Goal: Transaction & Acquisition: Purchase product/service

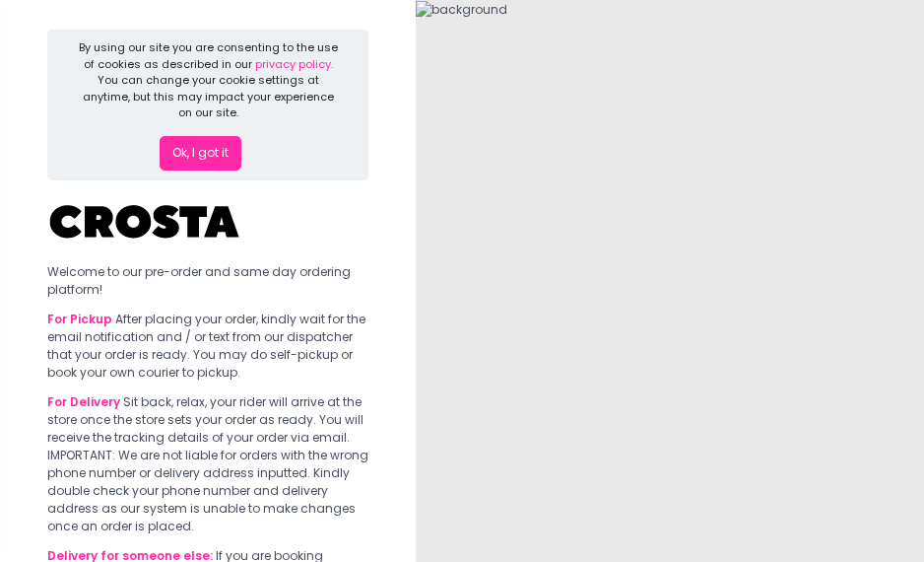
click at [173, 151] on button "Ok, I got it" at bounding box center [201, 153] width 82 height 35
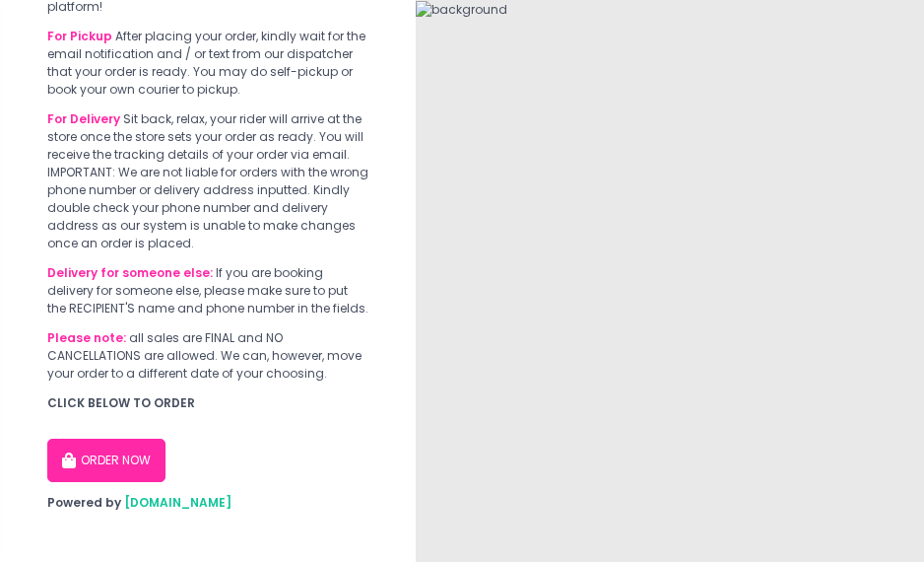
scroll to position [119, 0]
click at [94, 447] on button "ORDER NOW" at bounding box center [106, 460] width 118 height 43
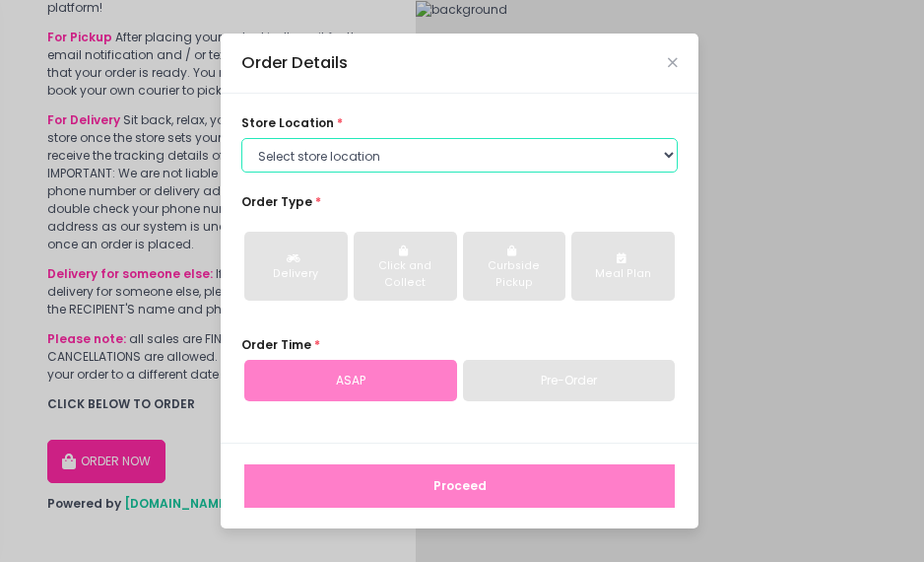
select select "5fabb2e53664a8677beaeb89"
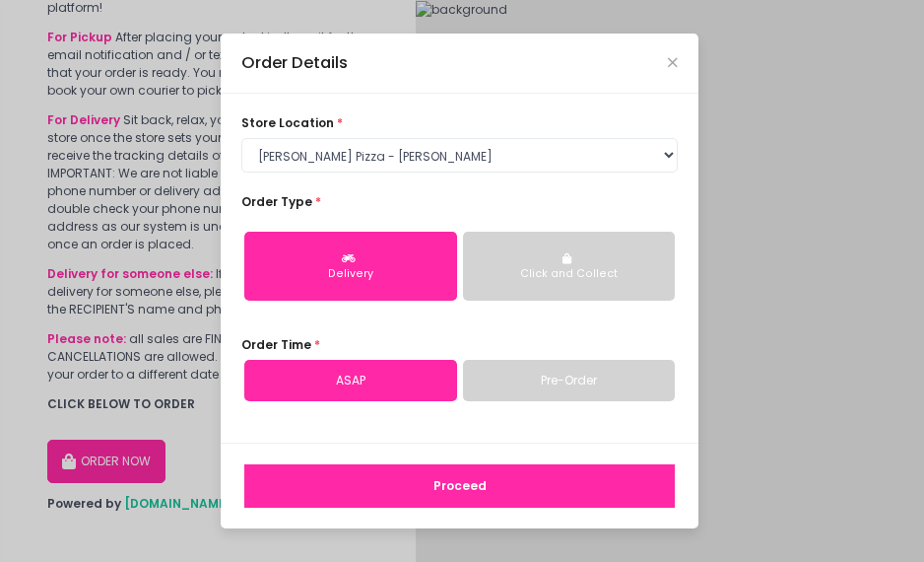
click at [335, 272] on div "Delivery" at bounding box center [350, 274] width 187 height 16
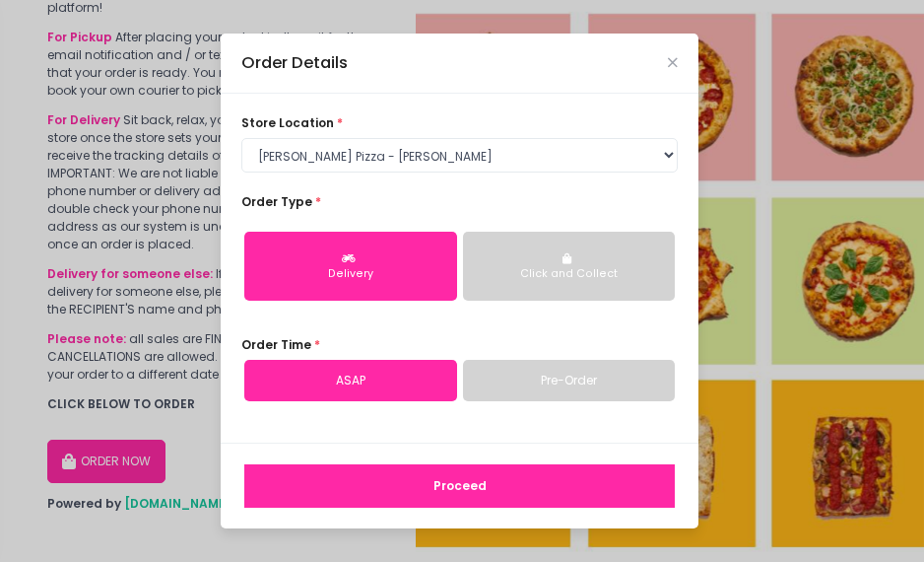
click at [442, 492] on button "Proceed" at bounding box center [459, 485] width 431 height 43
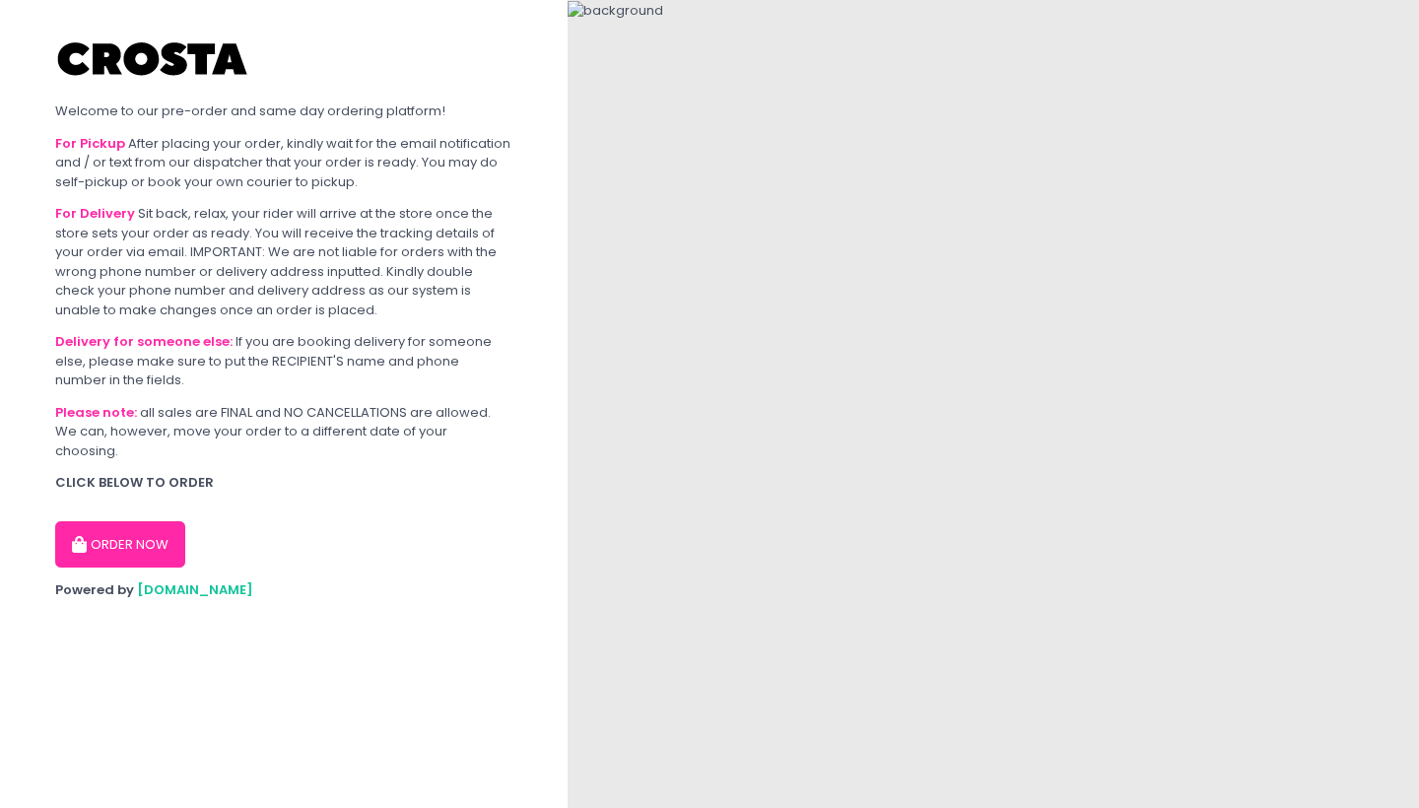
click at [75, 521] on button "ORDER NOW" at bounding box center [120, 544] width 130 height 47
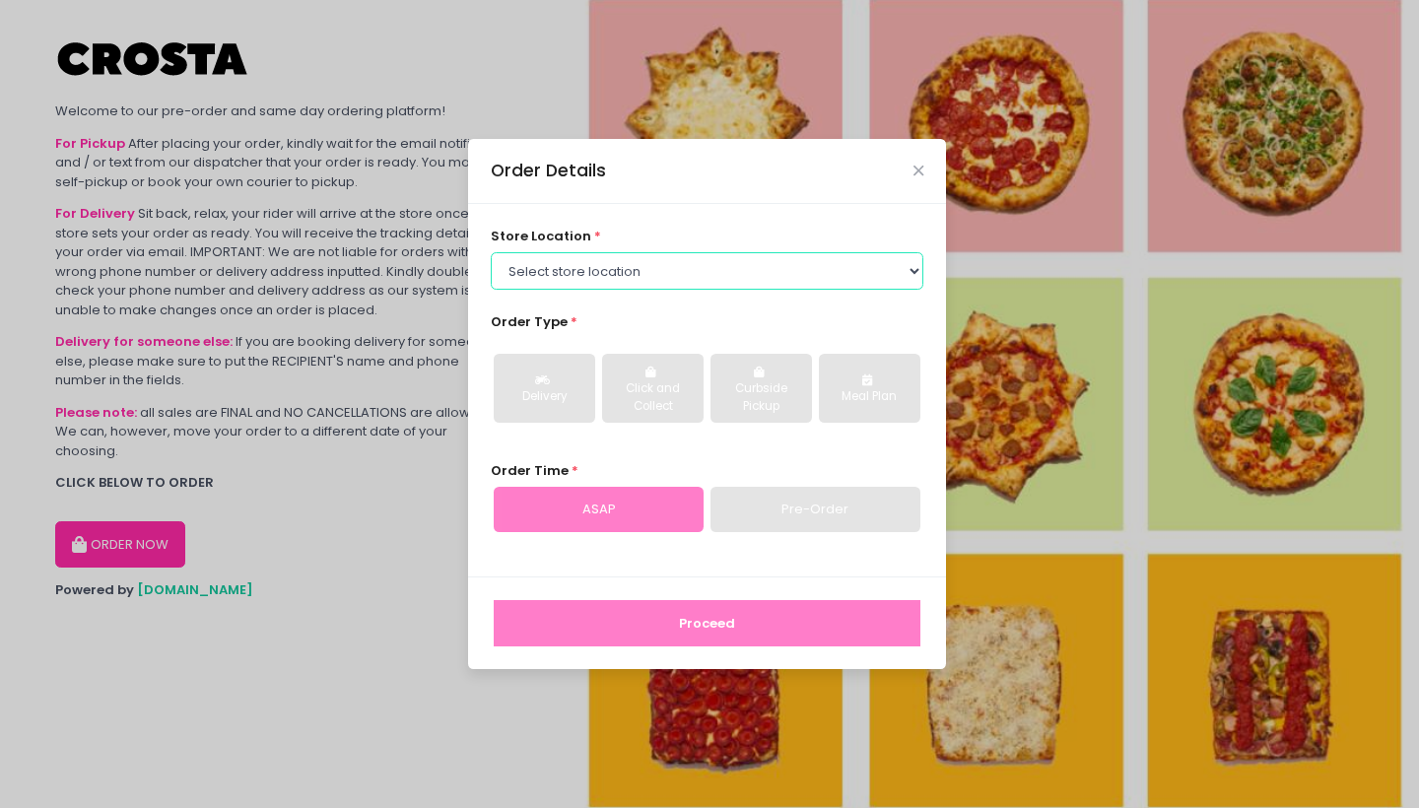
select select "65090bae48156caed44a5eb4"
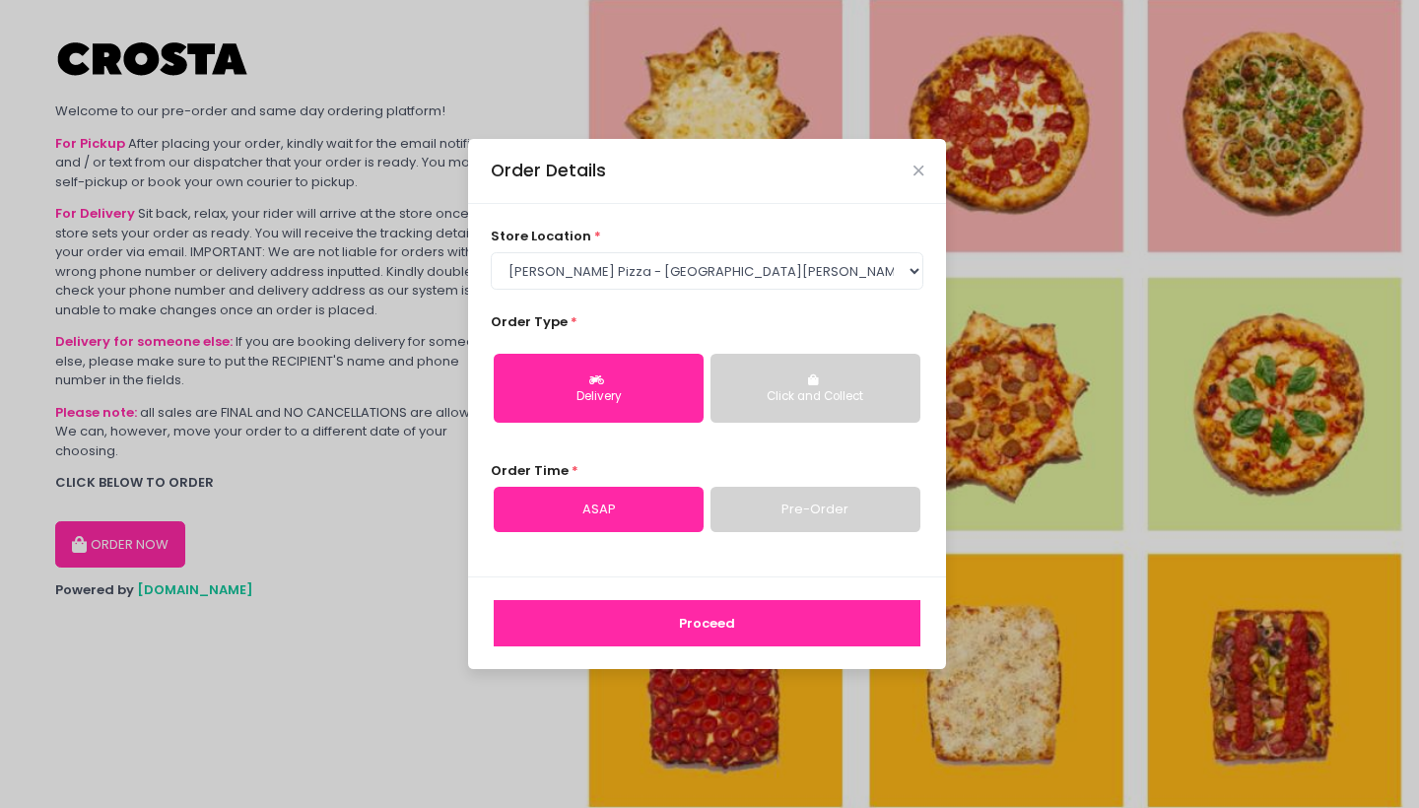
click at [607, 407] on button "Delivery" at bounding box center [599, 388] width 210 height 69
click at [607, 616] on button "Proceed" at bounding box center [707, 623] width 427 height 47
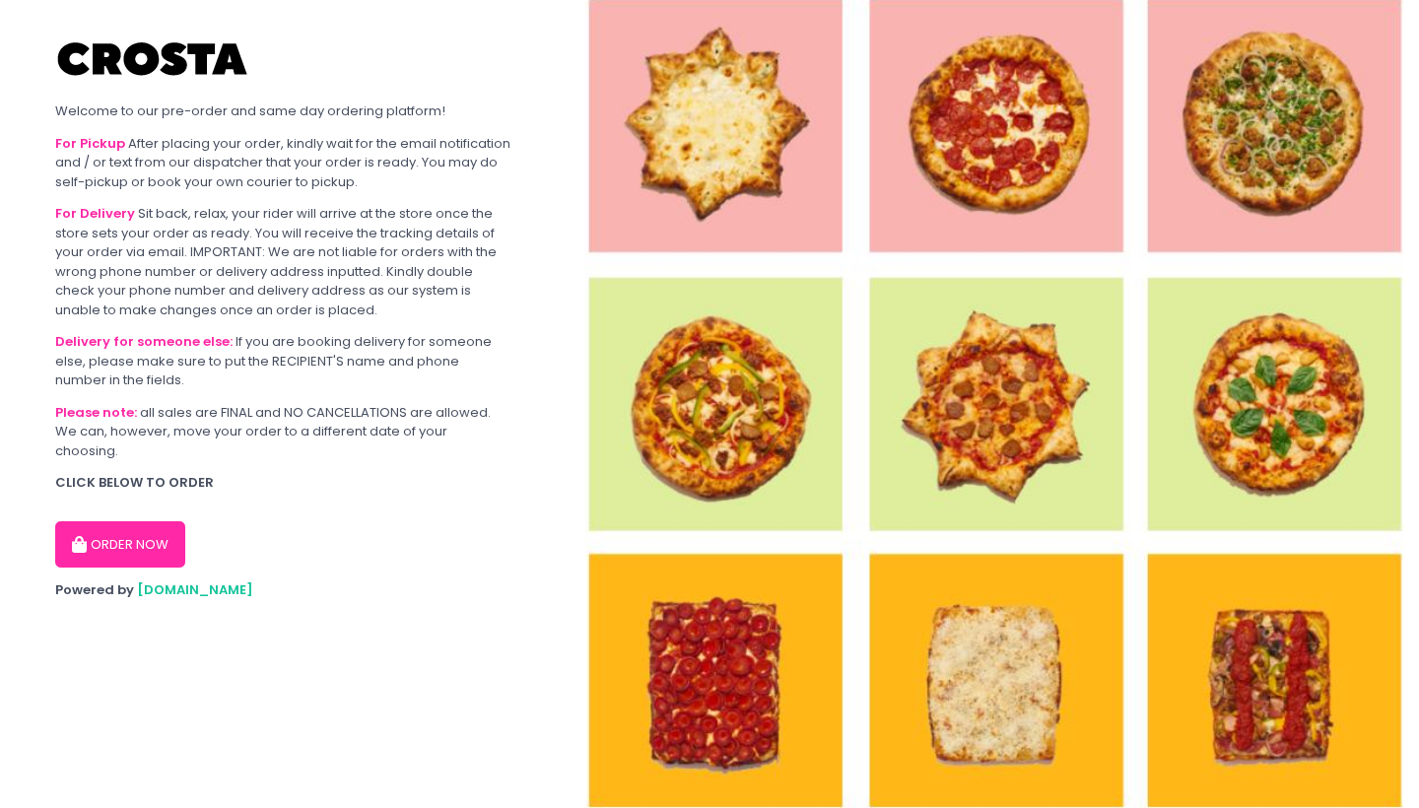
click at [167, 521] on button "ORDER NOW" at bounding box center [120, 544] width 130 height 47
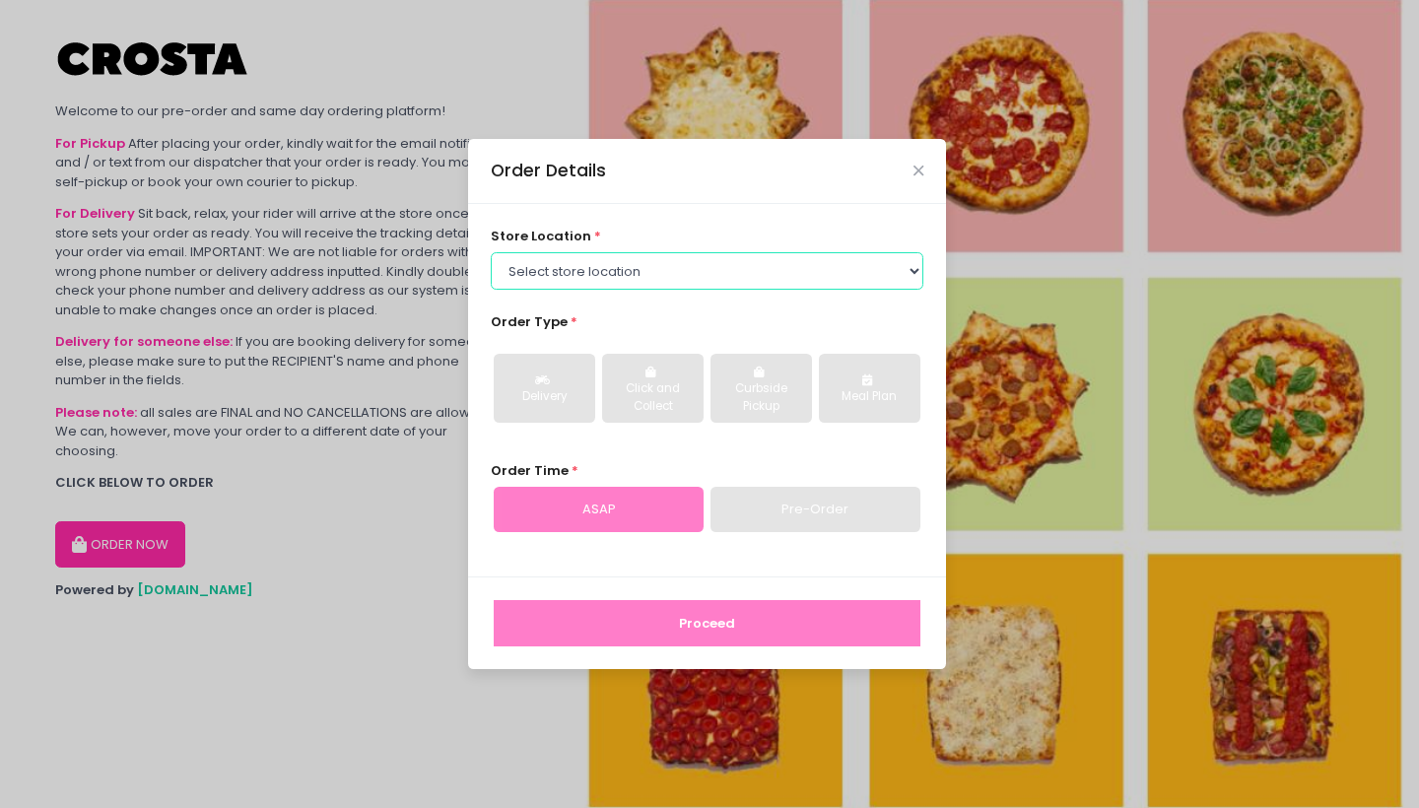
select select "5fabb2e53664a8677beaeb89"
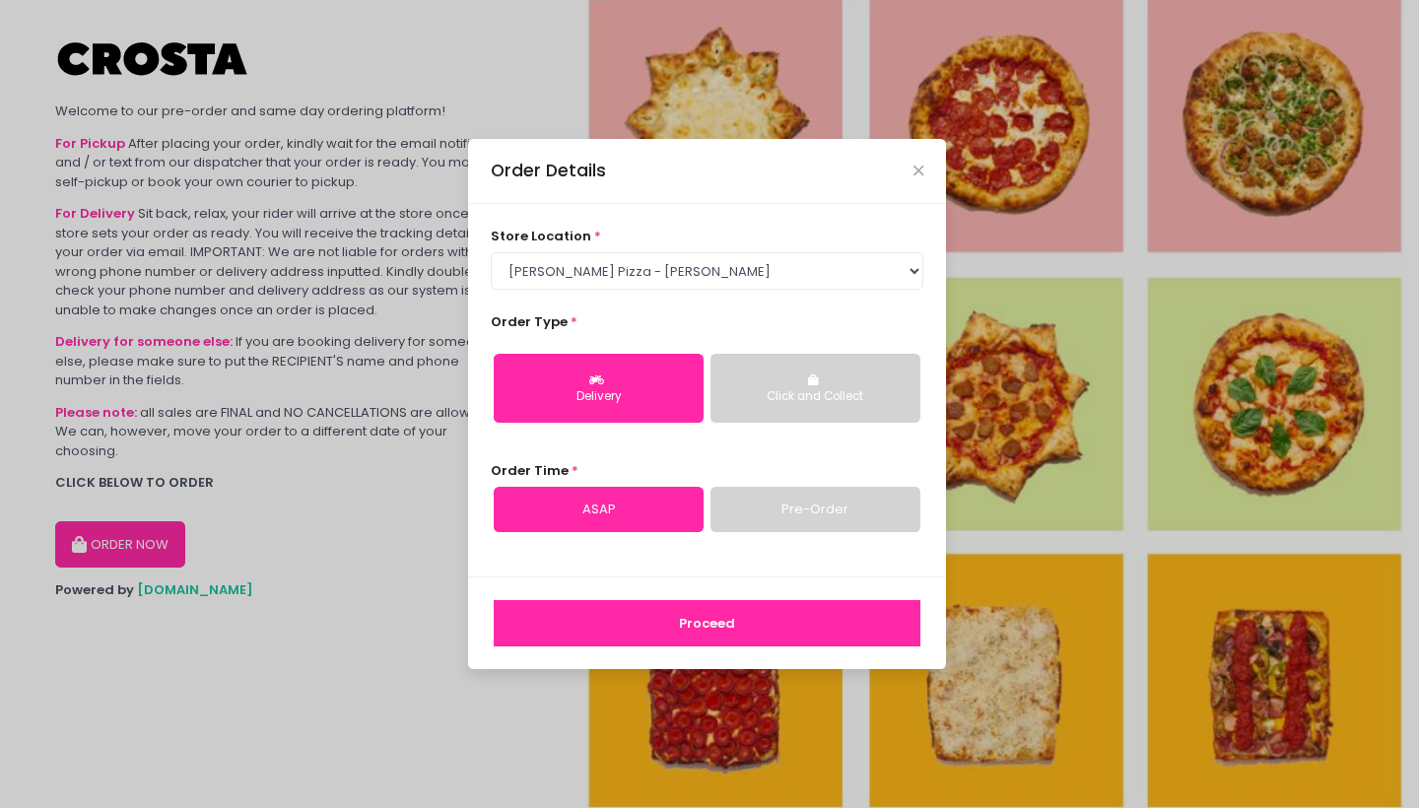
click at [586, 610] on button "Proceed" at bounding box center [707, 623] width 427 height 47
